Goal: Find specific page/section: Find specific page/section

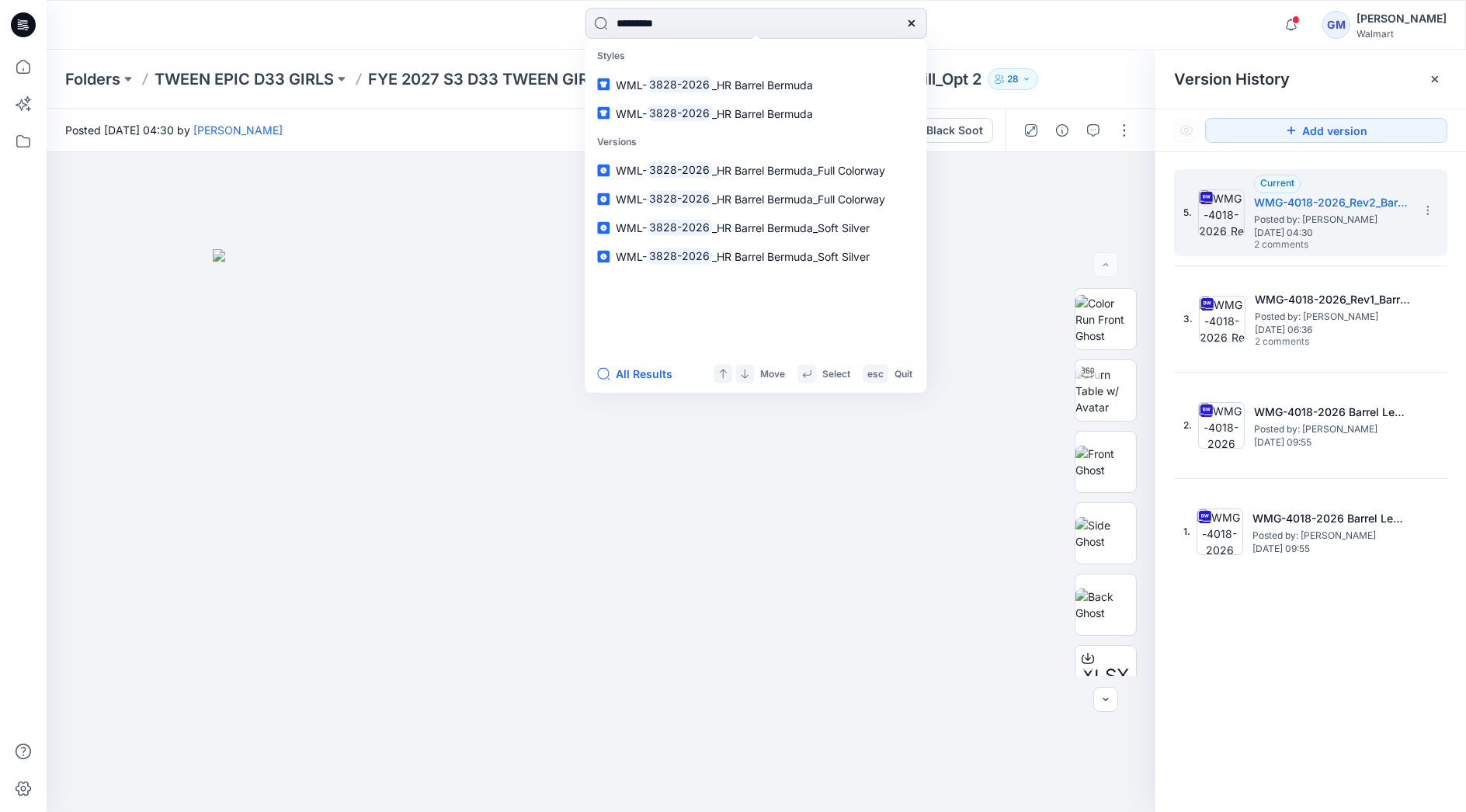
type input "*********"
click at [661, 370] on button "All Results" at bounding box center [640, 374] width 86 height 19
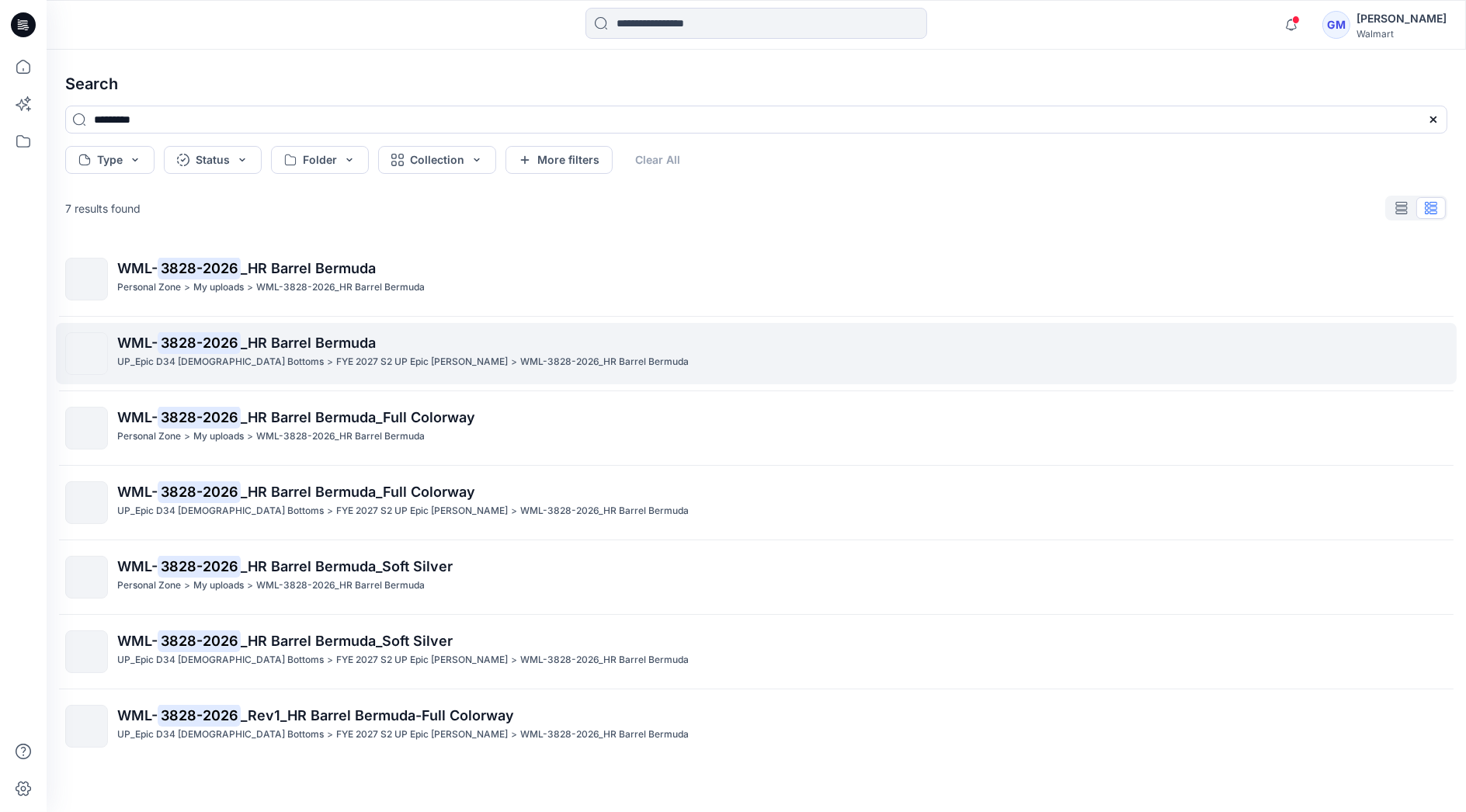
click at [284, 345] on span "_HR Barrel Bermuda" at bounding box center [308, 343] width 135 height 16
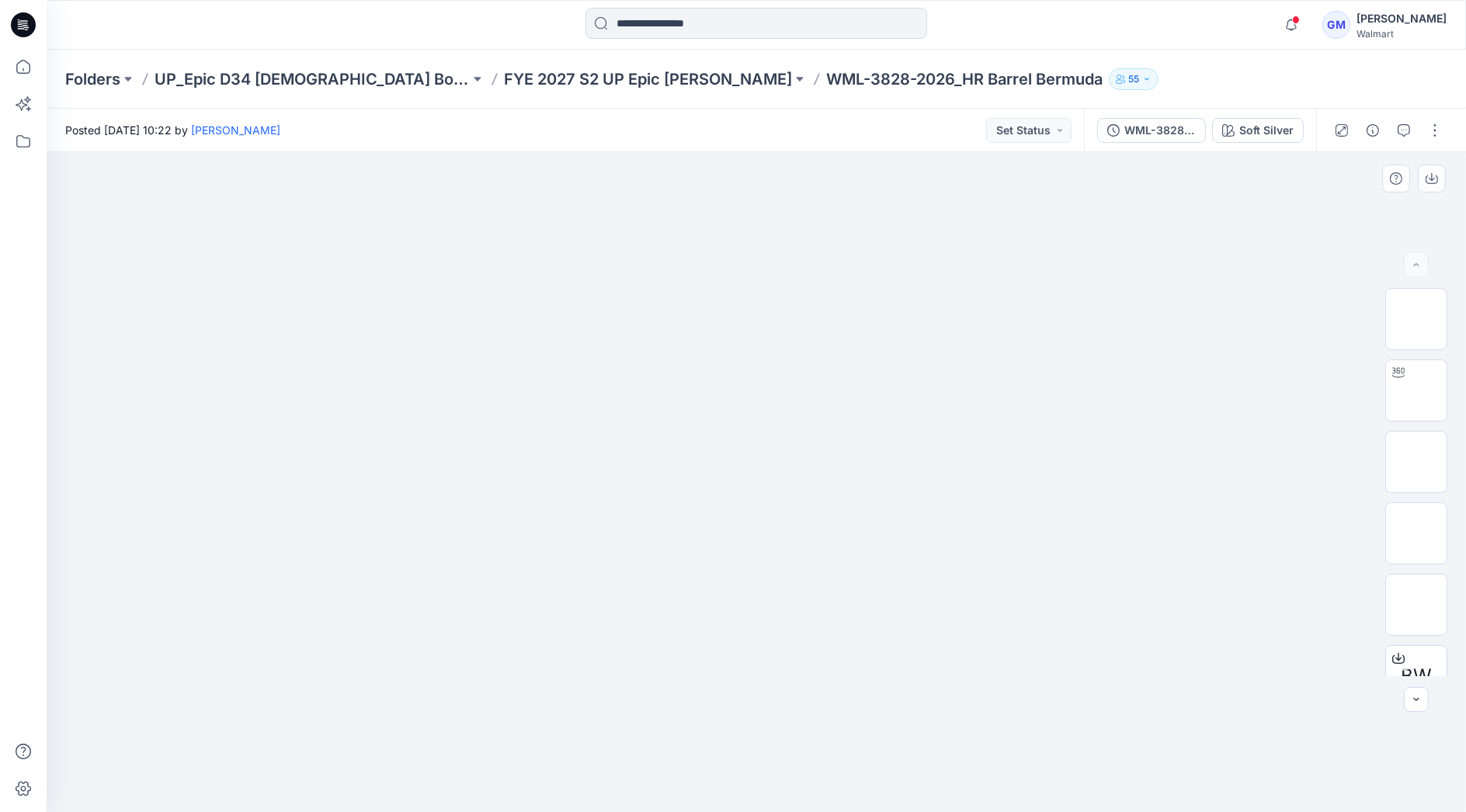
click at [300, 428] on div at bounding box center [756, 482] width 1420 height 660
